Goal: Information Seeking & Learning: Learn about a topic

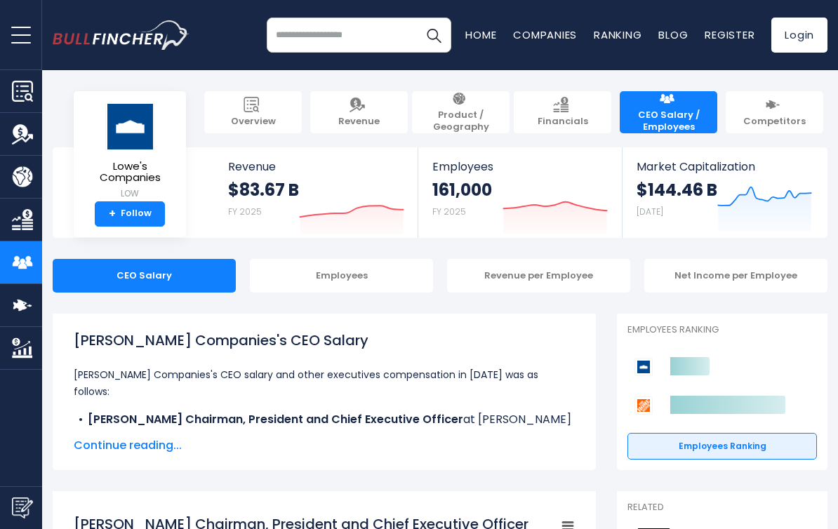
click at [323, 289] on div "Employees" at bounding box center [341, 276] width 183 height 34
click at [323, 291] on div "Employees" at bounding box center [341, 276] width 183 height 34
click at [323, 279] on div "Employees" at bounding box center [341, 276] width 183 height 34
click at [315, 286] on div "Employees" at bounding box center [341, 276] width 183 height 34
click at [343, 290] on div "Employees" at bounding box center [341, 276] width 183 height 34
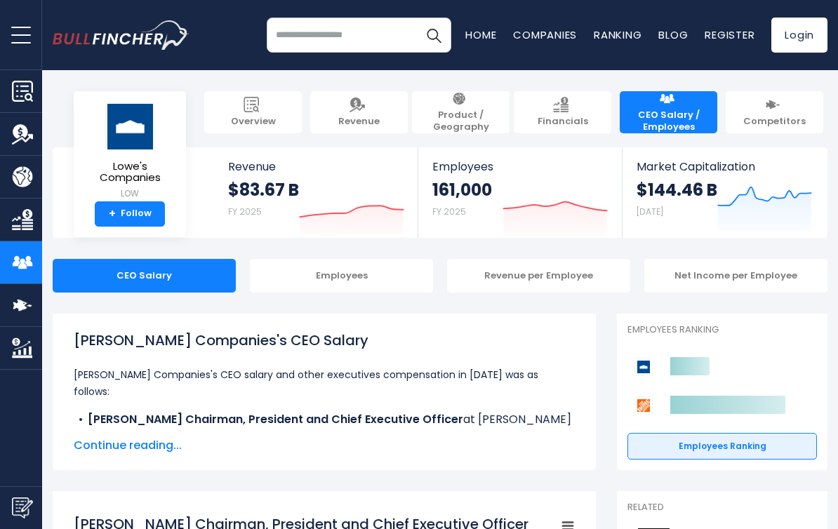
click at [528, 286] on div "Revenue per Employee" at bounding box center [538, 276] width 183 height 34
click at [480, 291] on div "Revenue per Employee" at bounding box center [538, 276] width 183 height 34
click at [508, 290] on div "Revenue per Employee" at bounding box center [538, 276] width 183 height 34
click at [700, 272] on div "Net Income per Employee" at bounding box center [736, 276] width 183 height 34
click at [149, 289] on div "CEO Salary" at bounding box center [144, 276] width 183 height 34
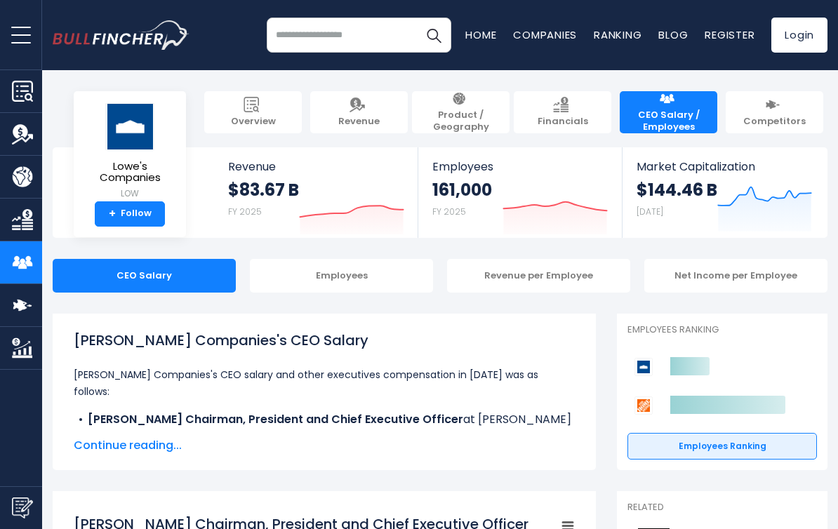
click at [327, 291] on div "Employees" at bounding box center [341, 276] width 183 height 34
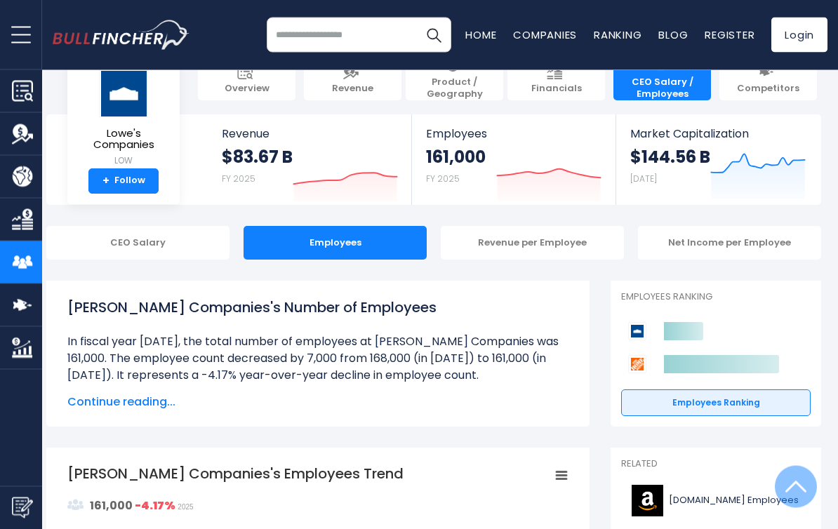
scroll to position [0, 6]
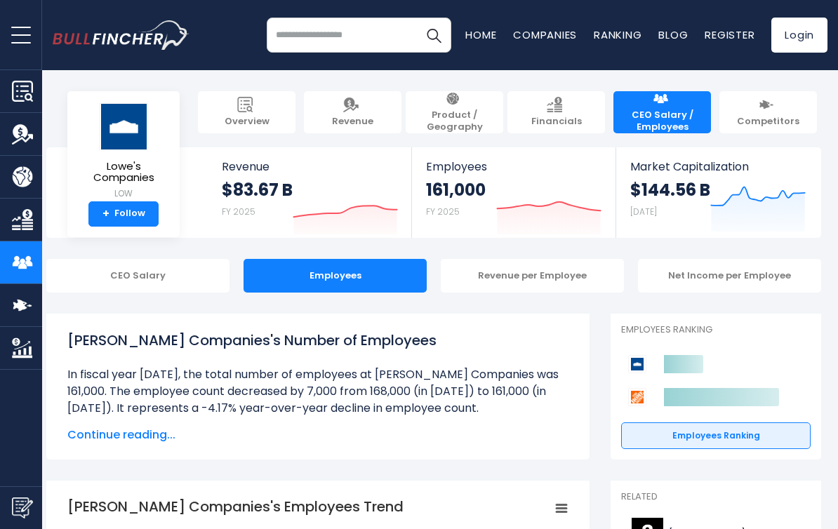
click at [528, 282] on div "Revenue per Employee" at bounding box center [532, 276] width 183 height 34
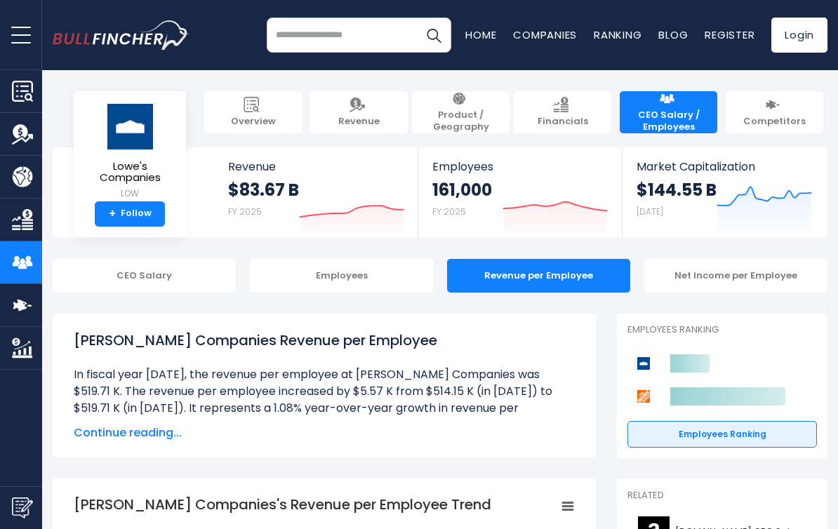
scroll to position [0, 6]
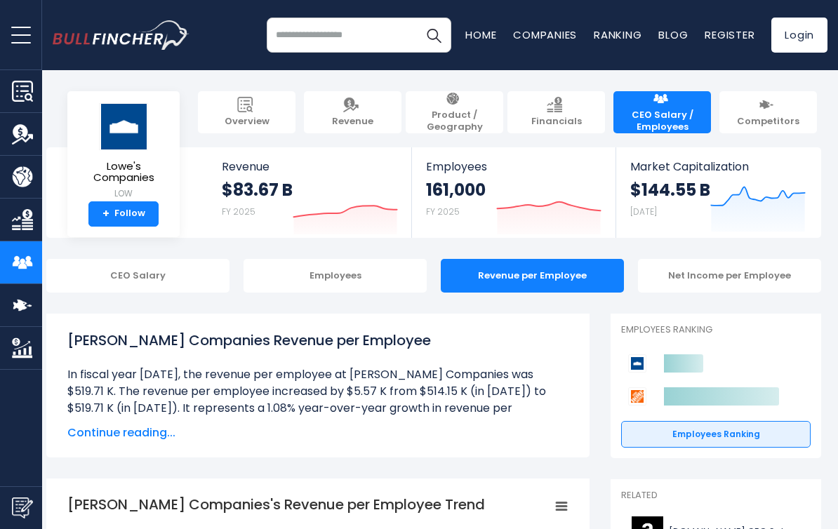
click at [684, 279] on div "Net Income per Employee" at bounding box center [729, 276] width 183 height 34
click at [707, 282] on div "Net Income per Employee" at bounding box center [729, 276] width 183 height 34
click at [704, 284] on div "Net Income per Employee" at bounding box center [729, 276] width 183 height 34
click at [695, 283] on div "Net Income per Employee" at bounding box center [729, 276] width 183 height 34
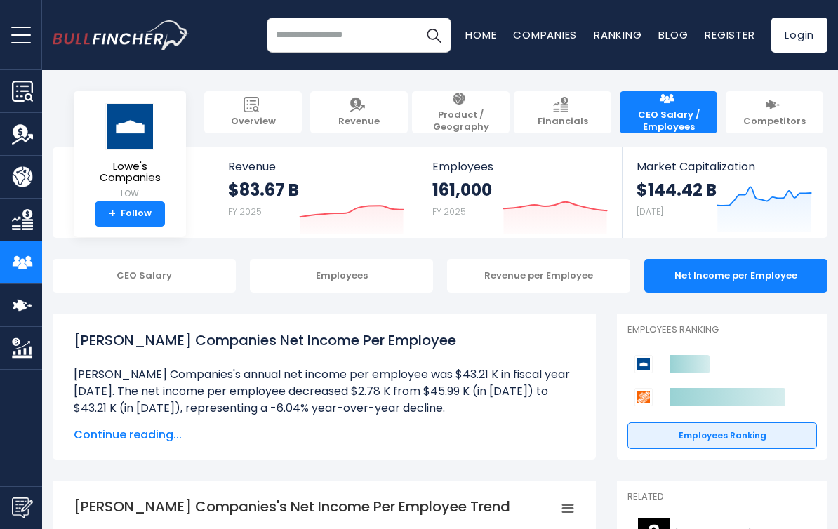
click at [358, 120] on span "Revenue" at bounding box center [358, 122] width 41 height 12
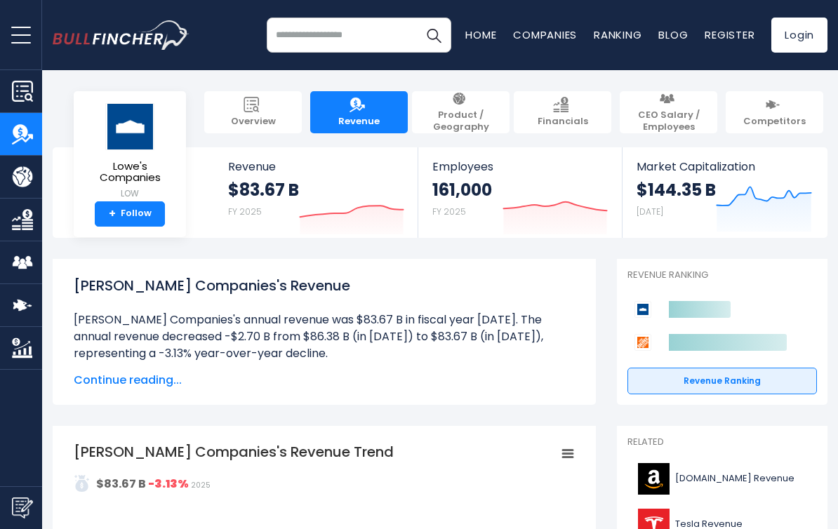
click at [556, 111] on img at bounding box center [560, 104] width 15 height 15
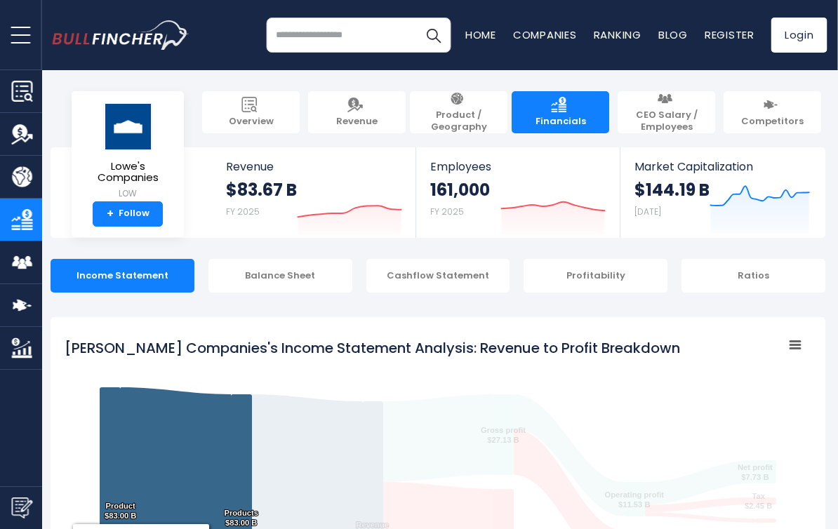
scroll to position [0, 2]
click at [665, 107] on img at bounding box center [664, 98] width 15 height 15
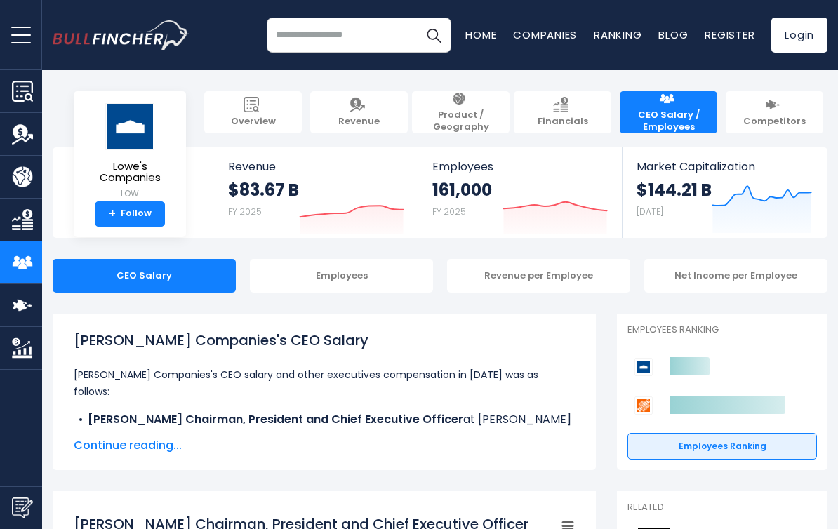
click at [766, 111] on img at bounding box center [772, 104] width 15 height 15
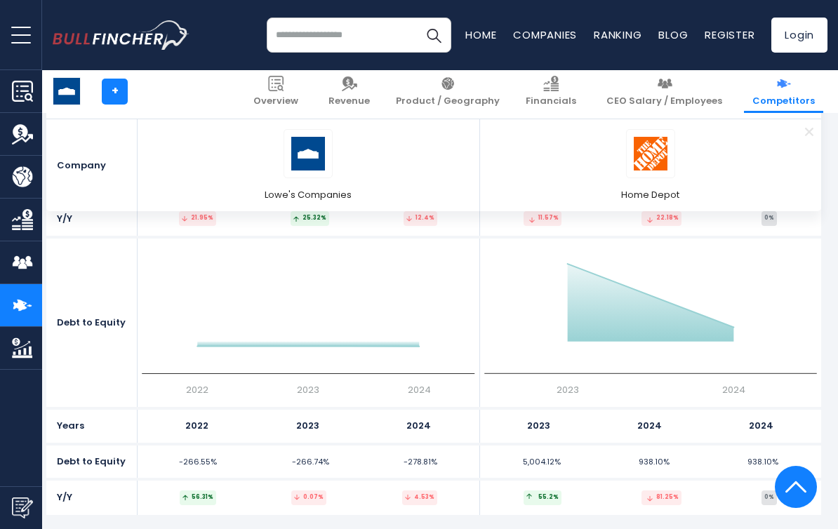
scroll to position [6437, 6]
